Goal: Task Accomplishment & Management: Understand process/instructions

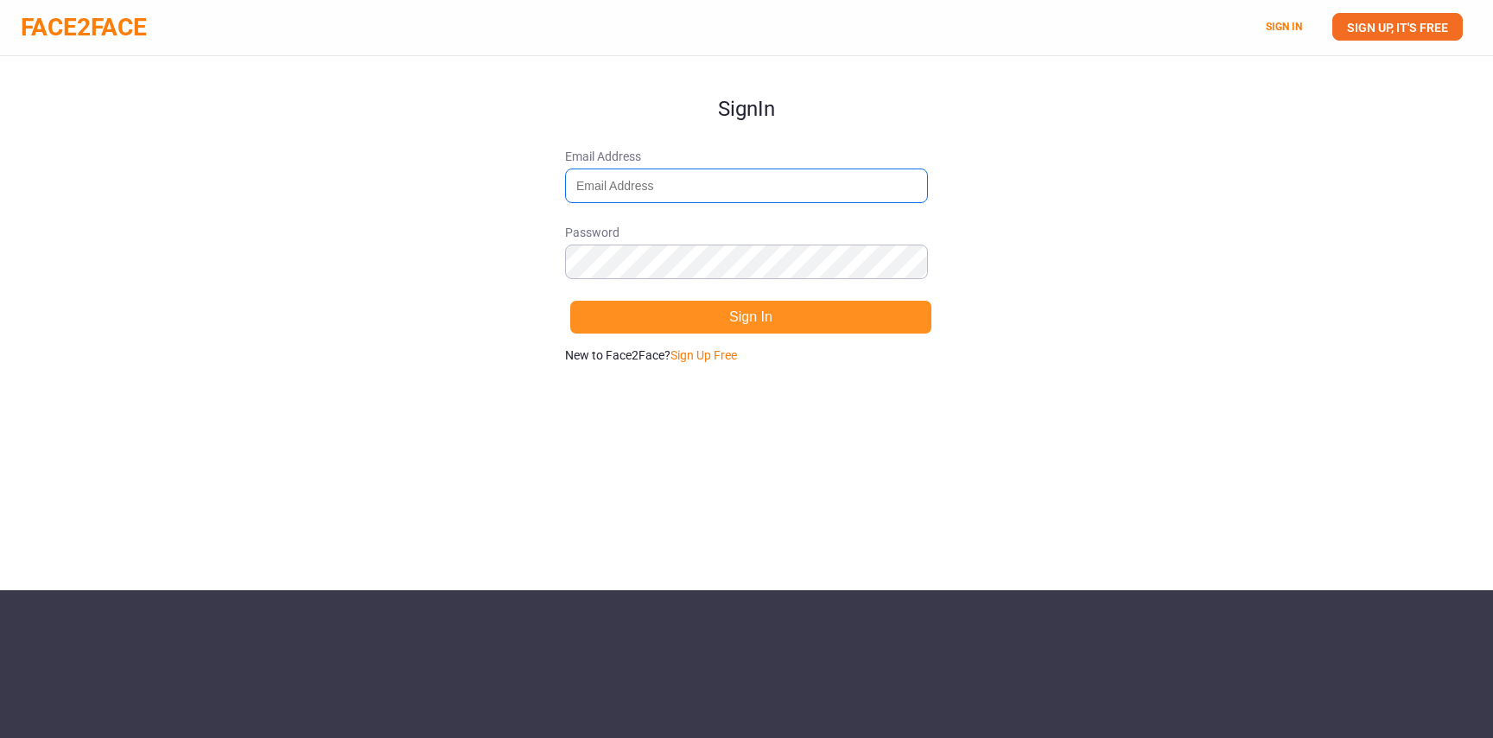
type input "skalle@gainsight.com"
click at [754, 316] on button "Sign In" at bounding box center [751, 317] width 363 height 35
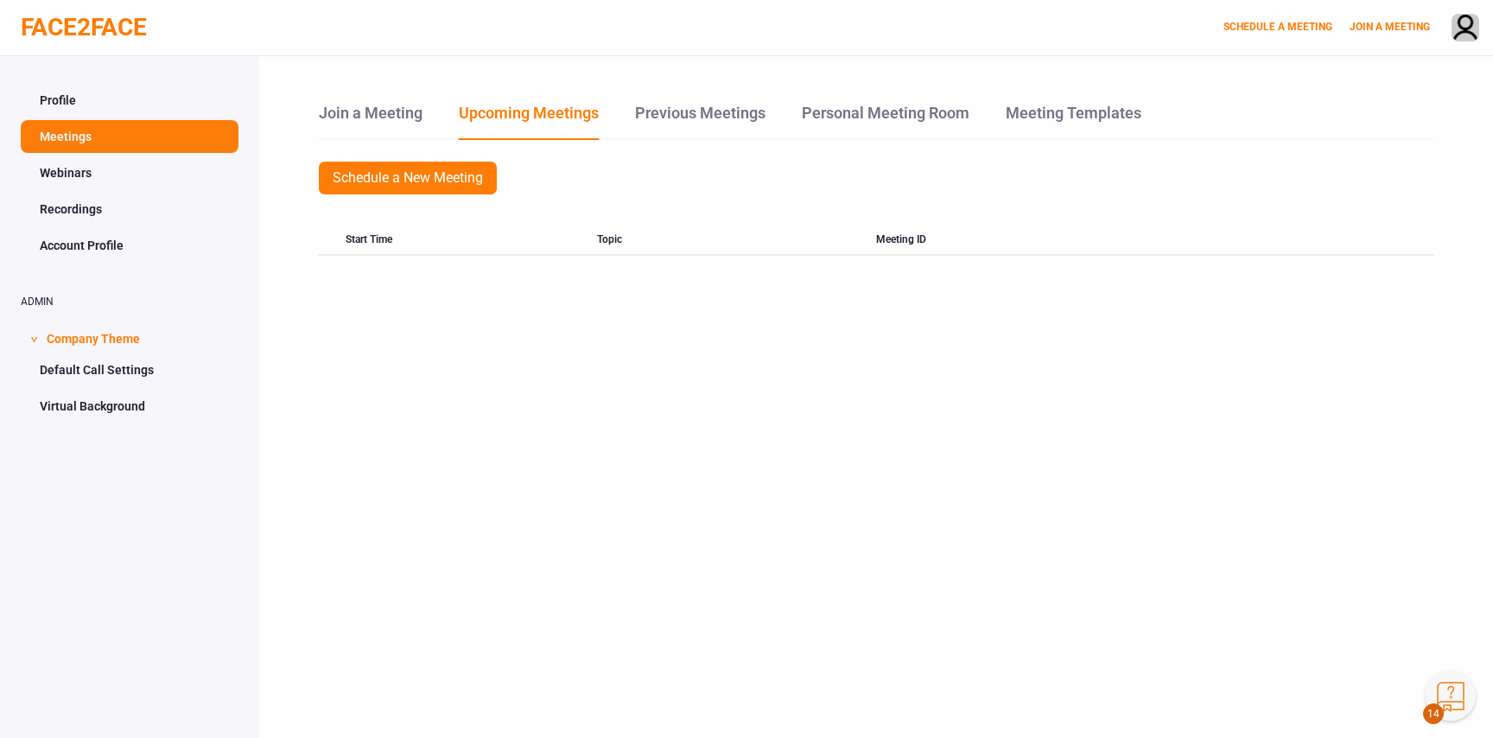
click at [1454, 697] on button "Knowledge Center Bot, also known as KC Bot is an onboarding assistant that allo…" at bounding box center [1451, 696] width 50 height 50
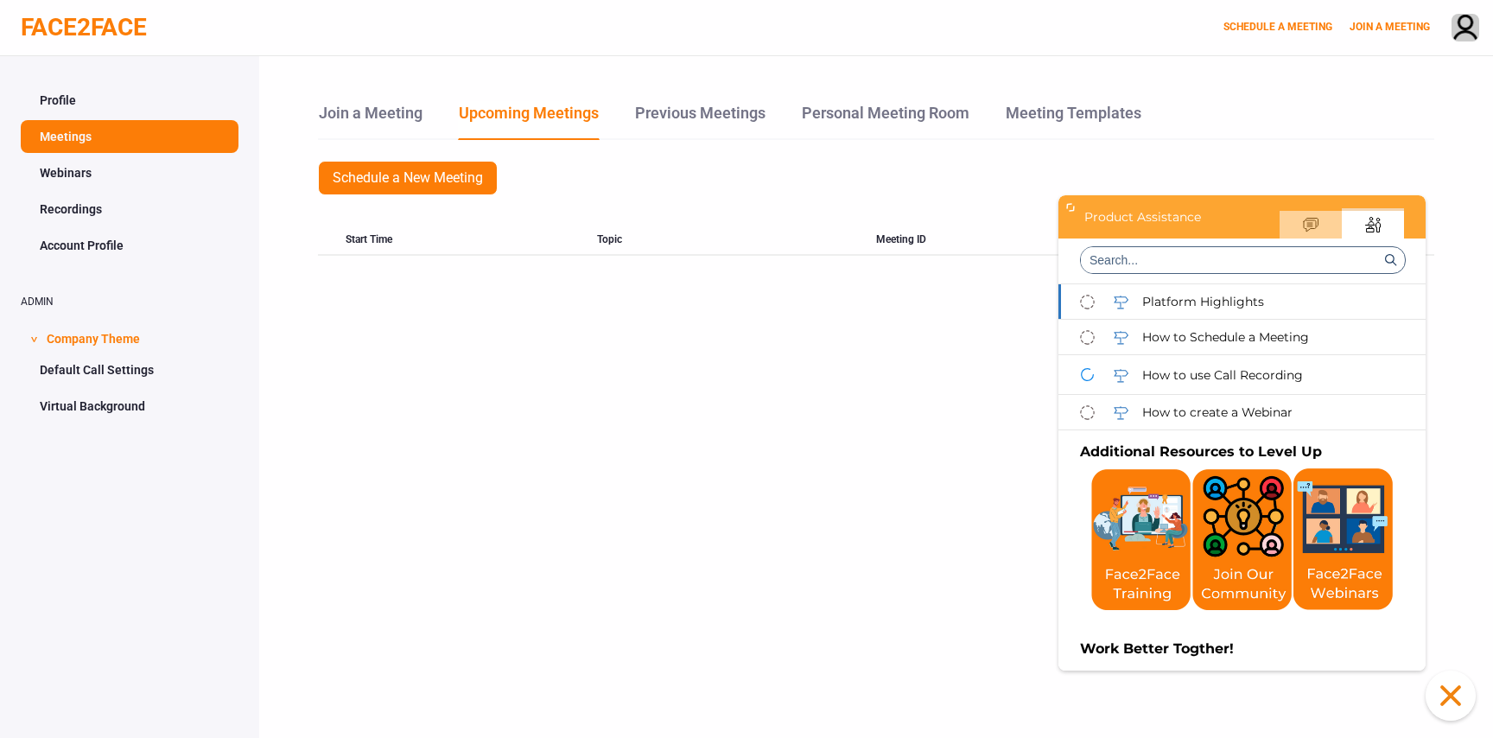
scroll to position [204, 0]
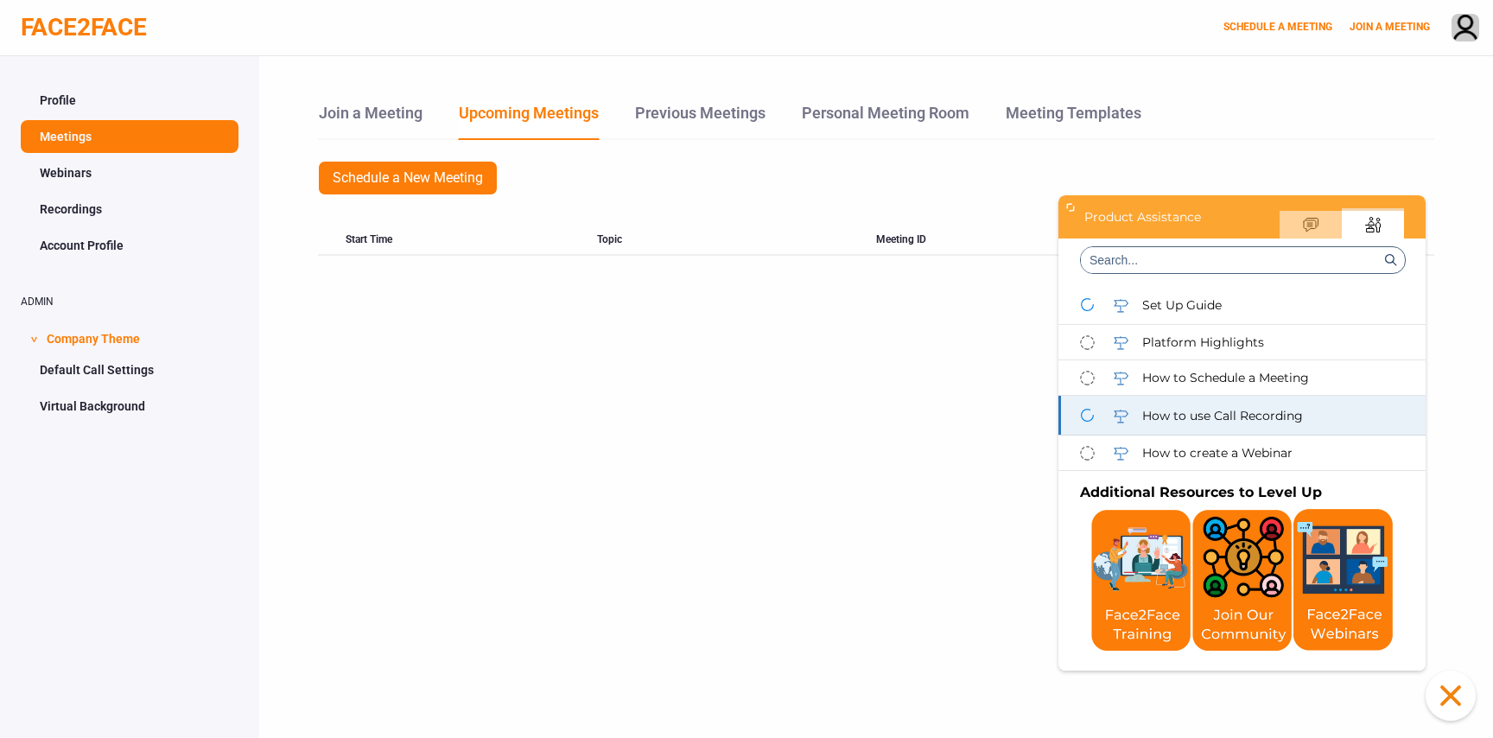
click at [1159, 417] on span "How to use Call Recording" at bounding box center [1222, 416] width 161 height 16
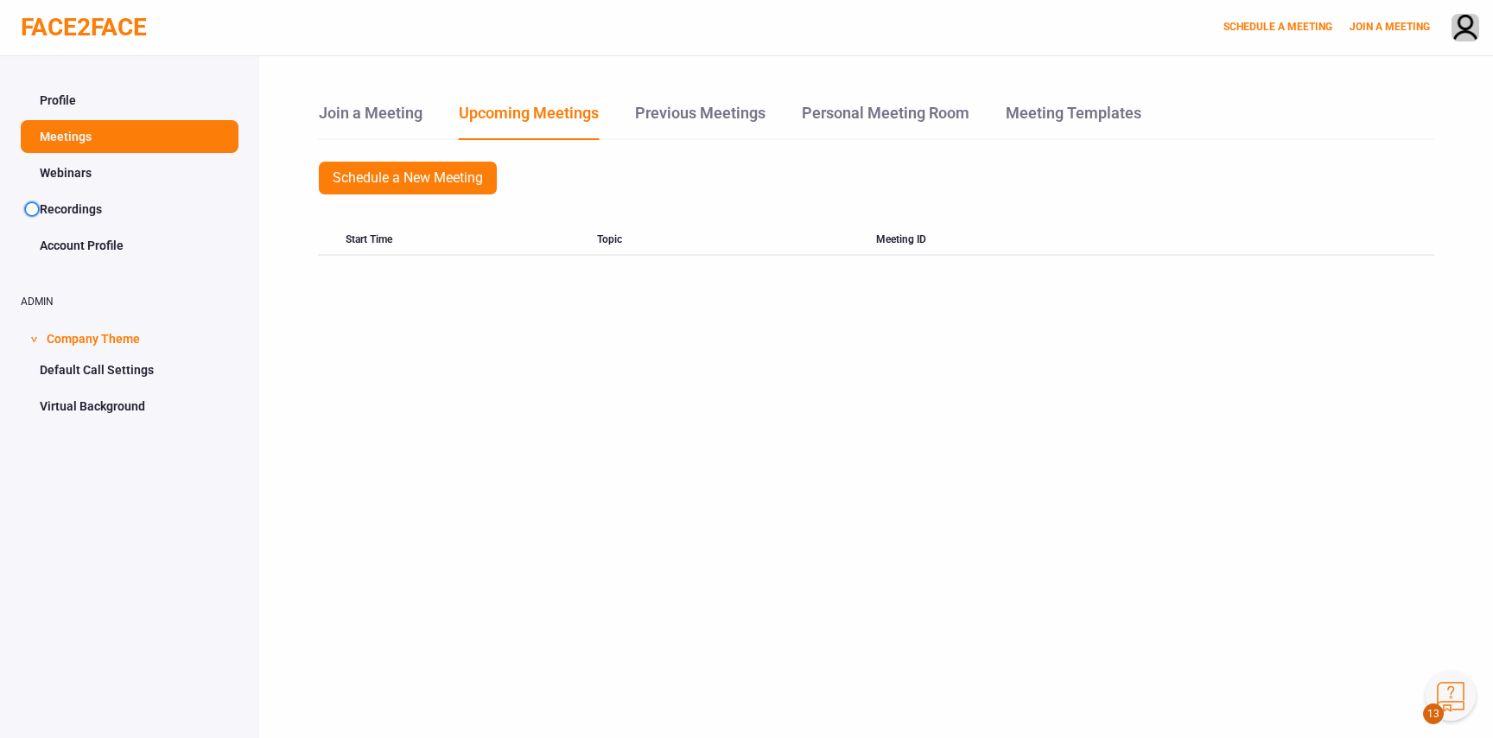
click at [1458, 707] on button "Knowledge Center Bot, also known as KC Bot is an onboarding assistant that allo…" at bounding box center [1451, 696] width 50 height 50
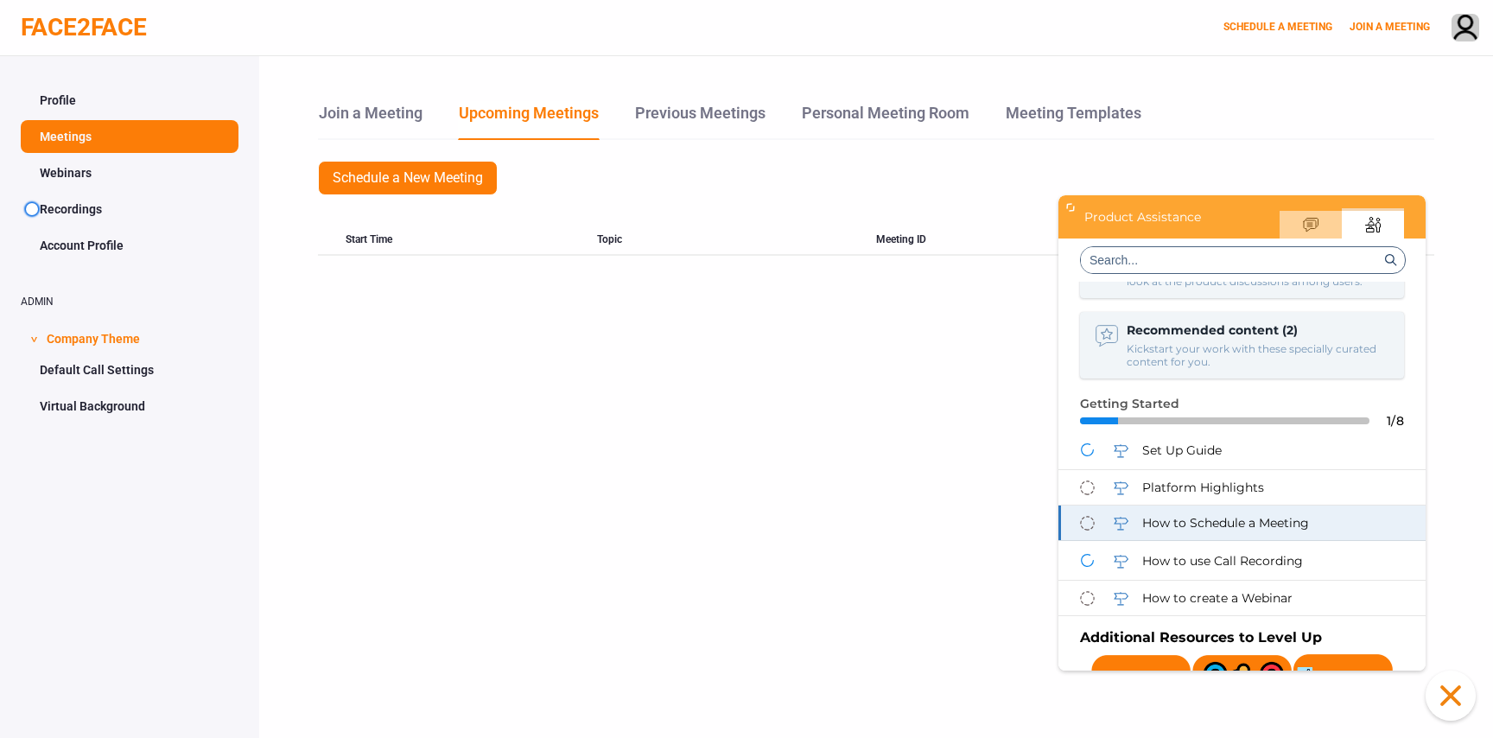
scroll to position [69, 0]
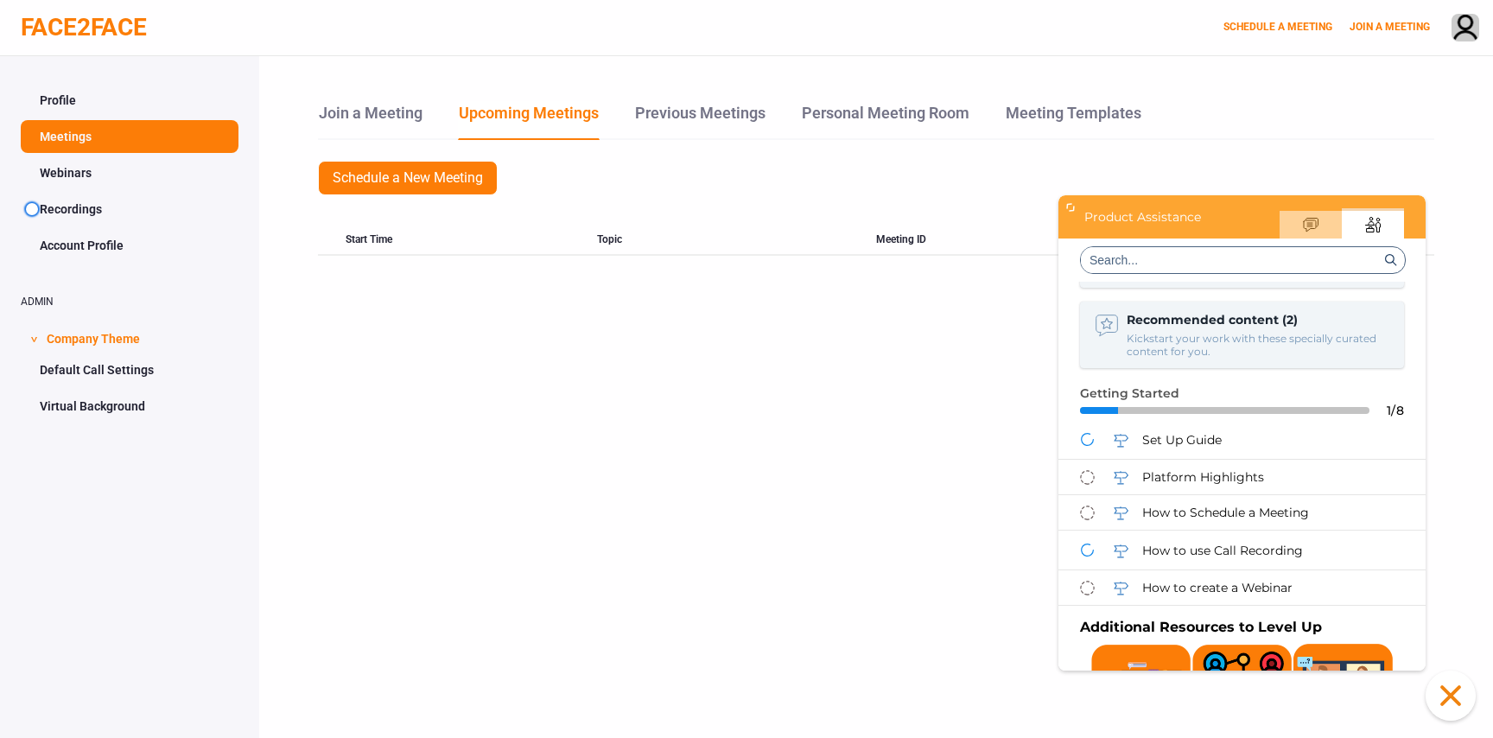
click at [32, 213] on span at bounding box center [32, 209] width 12 height 12
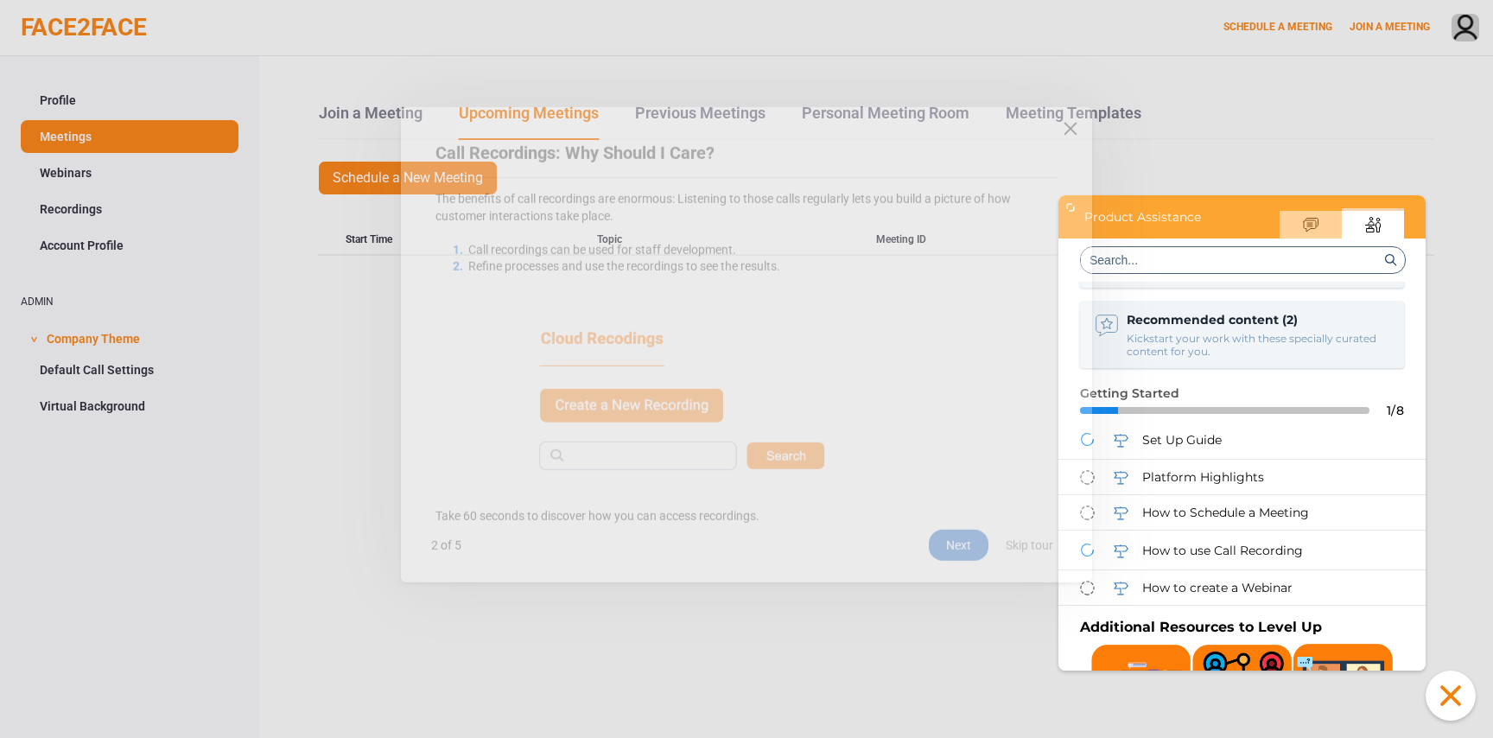
click at [958, 565] on div "Next" at bounding box center [959, 569] width 60 height 31
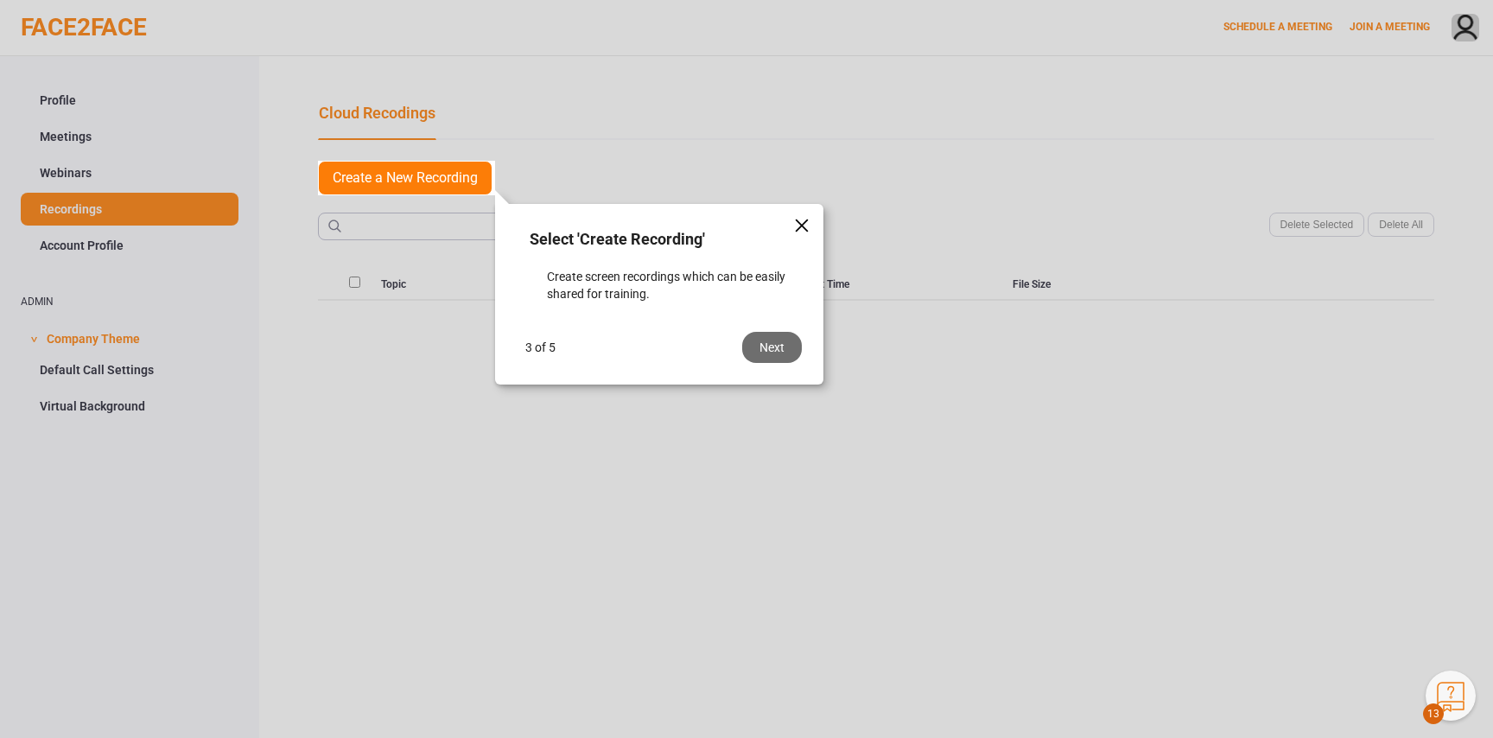
click at [781, 344] on div "Next" at bounding box center [772, 347] width 60 height 31
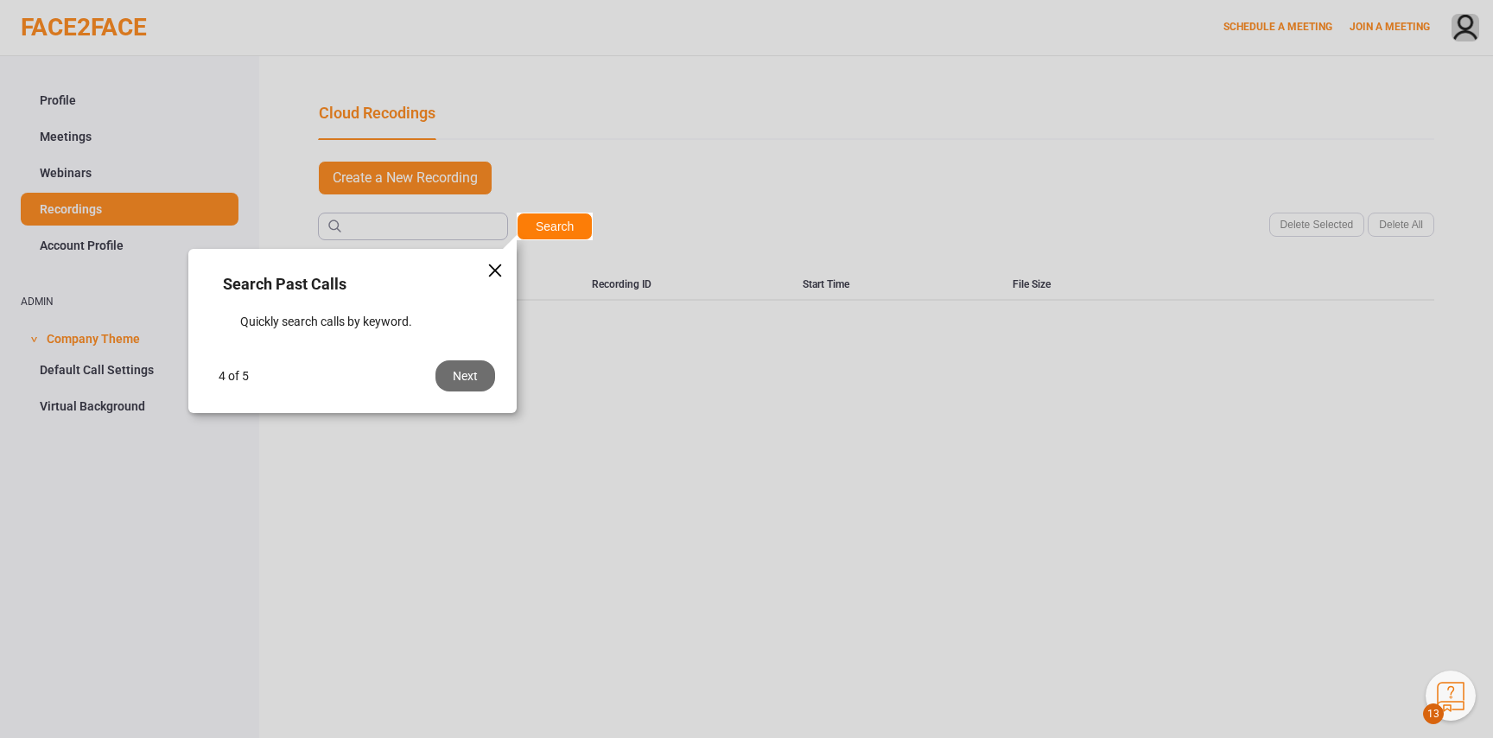
click at [474, 373] on div "Next" at bounding box center [466, 375] width 60 height 31
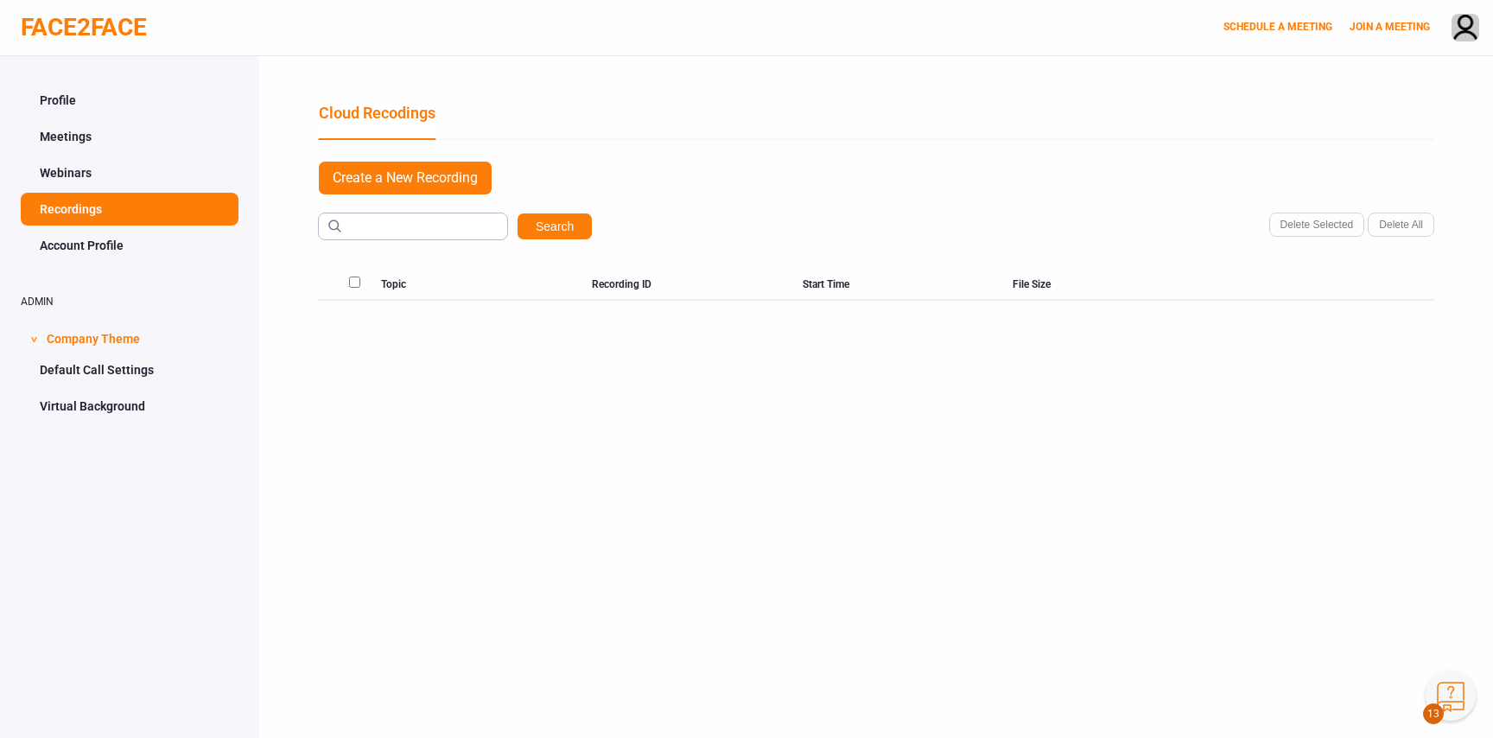
click at [1448, 694] on button "Knowledge Center Bot, also known as KC Bot is an onboarding assistant that allo…" at bounding box center [1451, 696] width 50 height 50
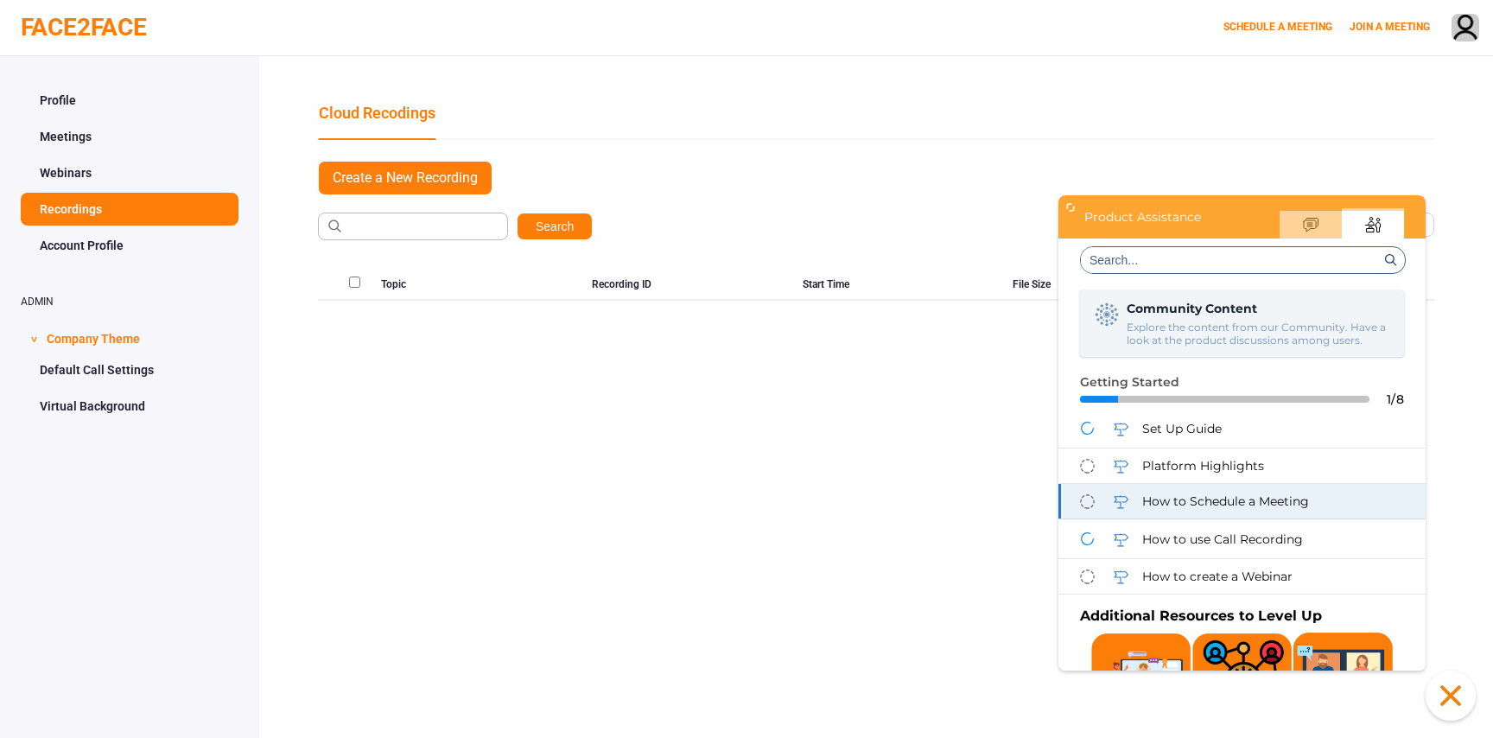
click at [1263, 500] on span "How to Schedule a Meeting" at bounding box center [1225, 501] width 167 height 16
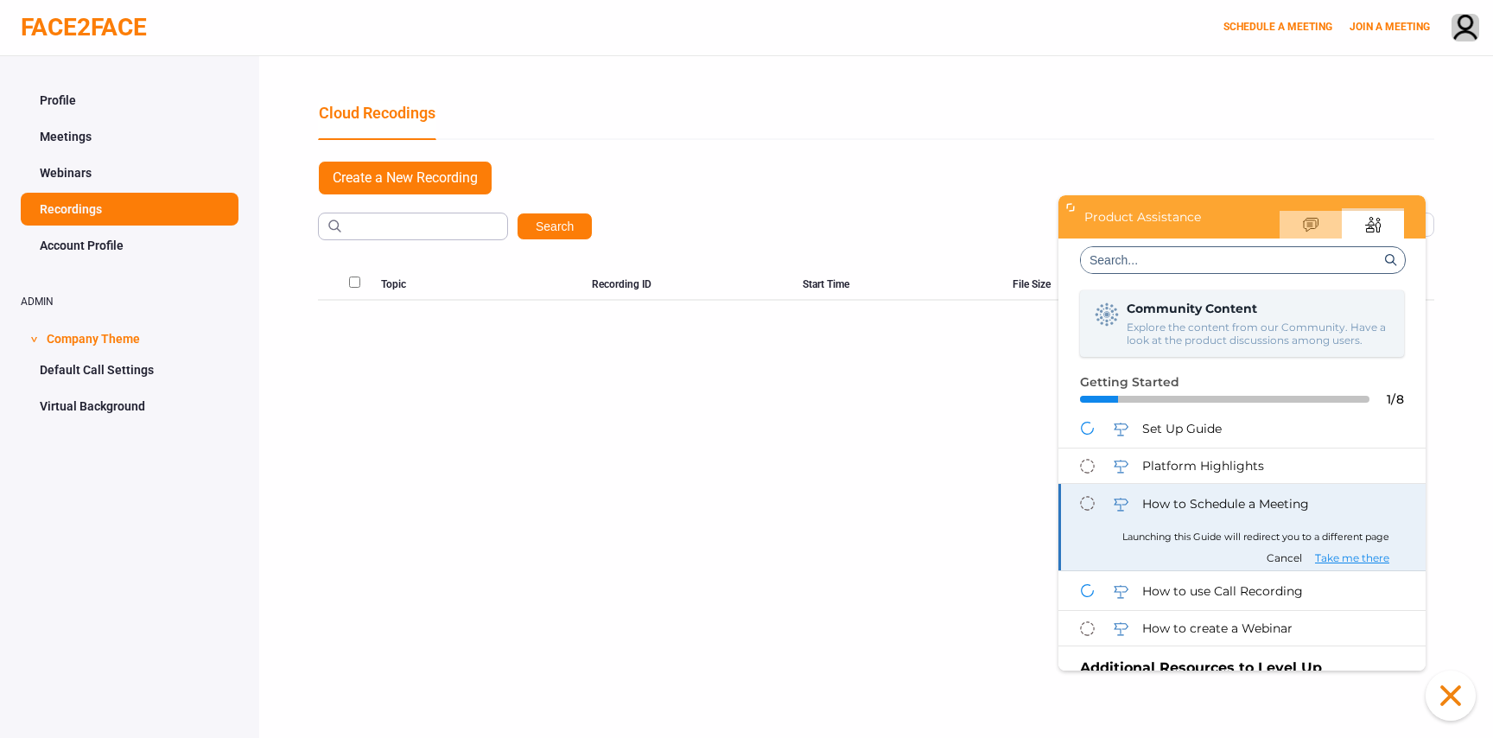
click at [1338, 553] on span "Take me there" at bounding box center [1352, 557] width 74 height 13
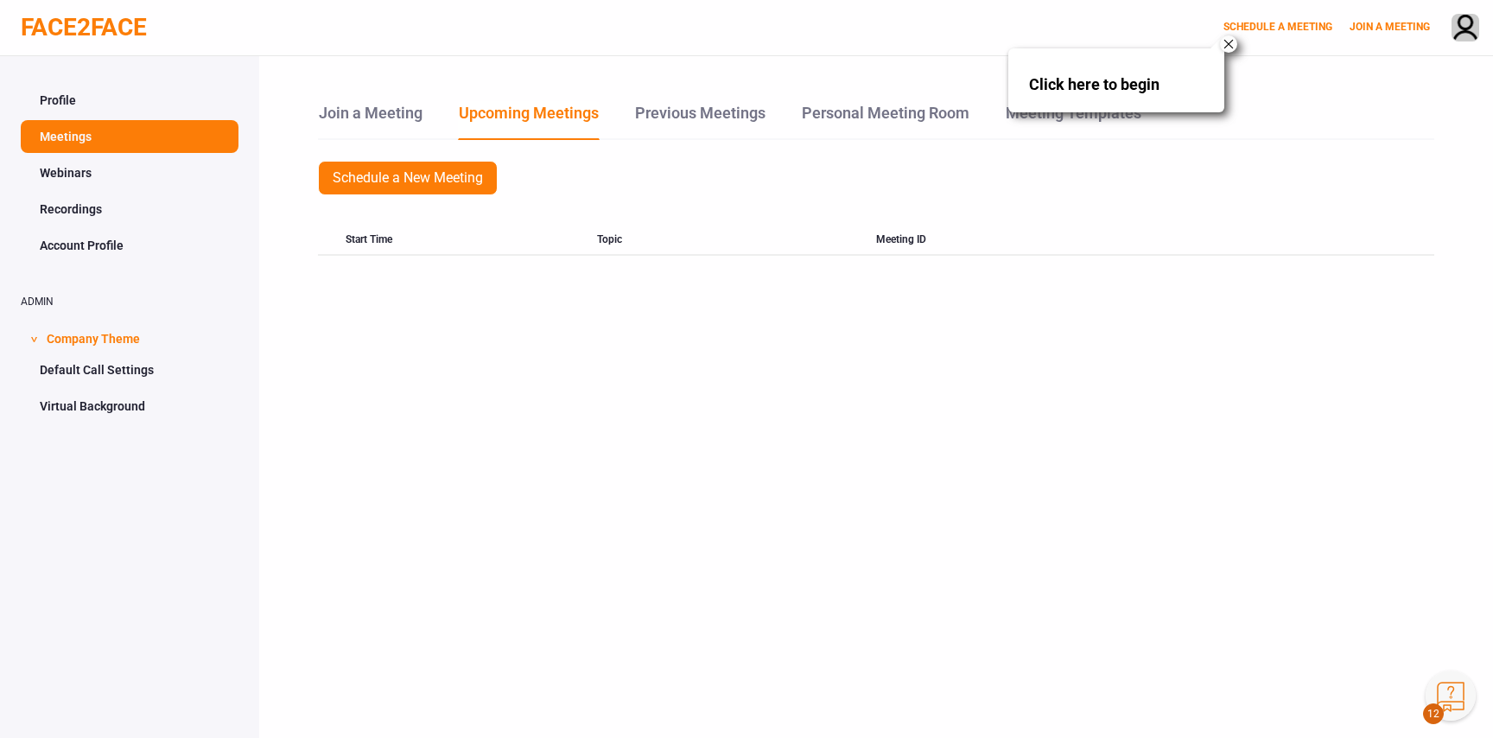
click at [1110, 91] on span "Click here to begin" at bounding box center [1094, 84] width 130 height 18
click at [1276, 24] on link "SCHEDULE A MEETING" at bounding box center [1278, 27] width 109 height 12
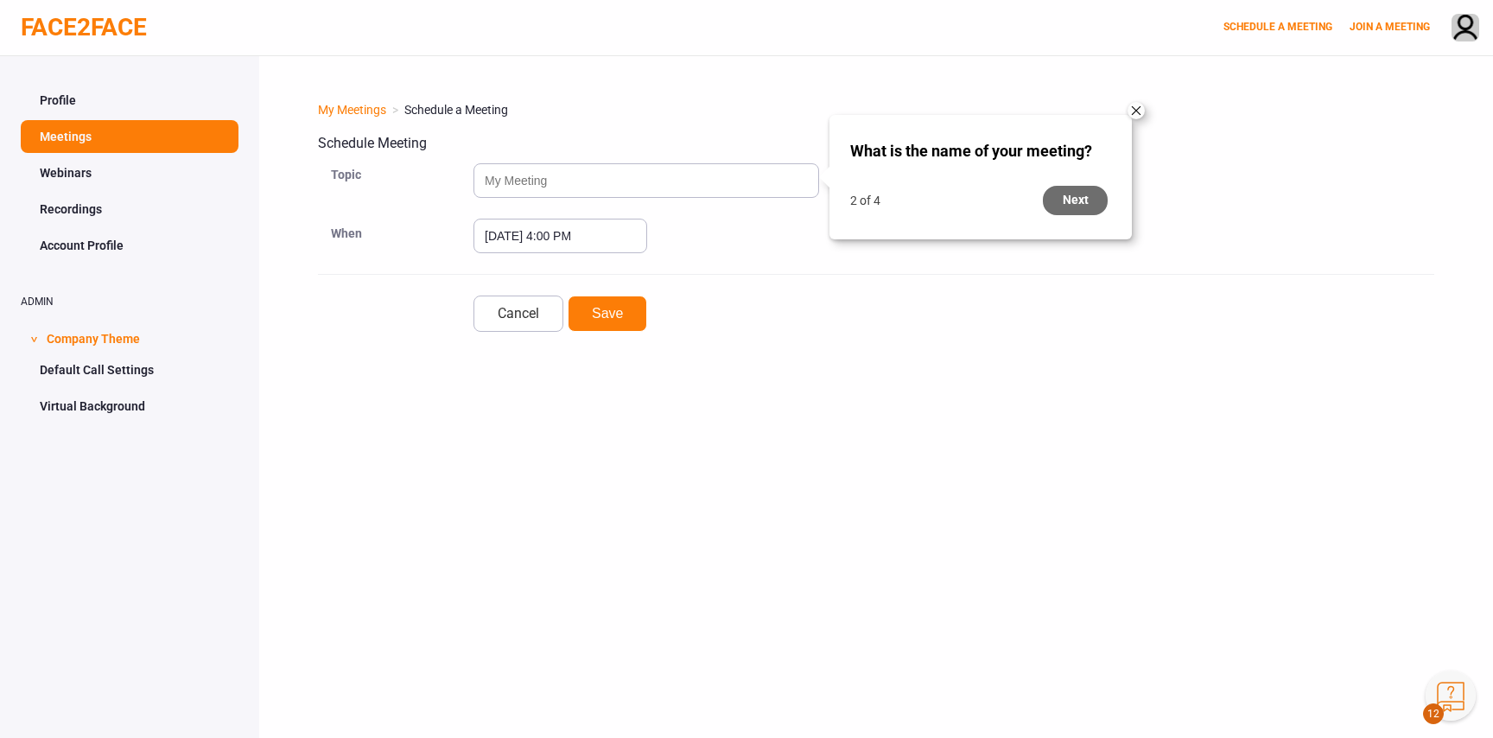
click at [1073, 196] on div "Next" at bounding box center [1075, 200] width 65 height 29
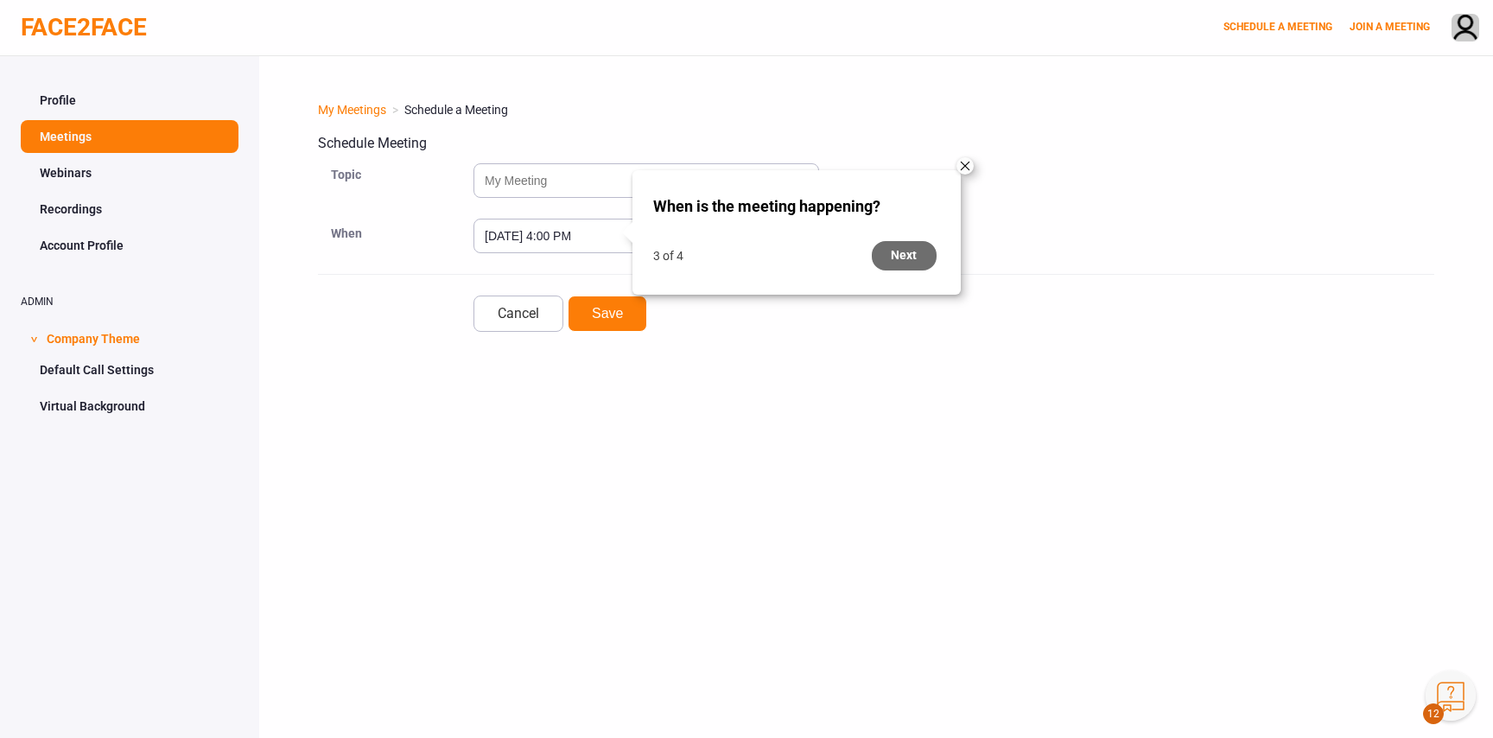
click at [914, 251] on div "Next" at bounding box center [904, 255] width 65 height 29
